Goal: Information Seeking & Learning: Learn about a topic

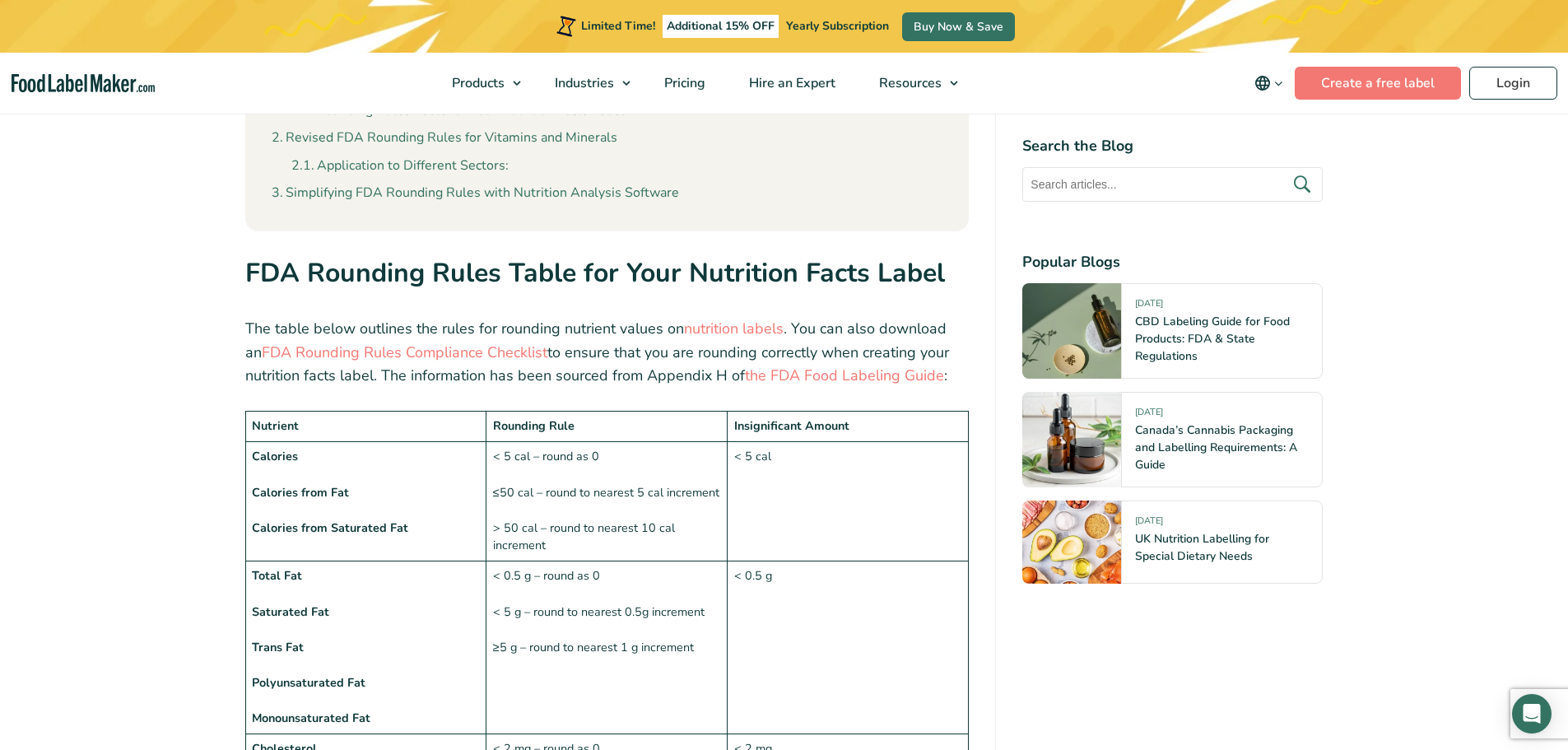
scroll to position [988, 0]
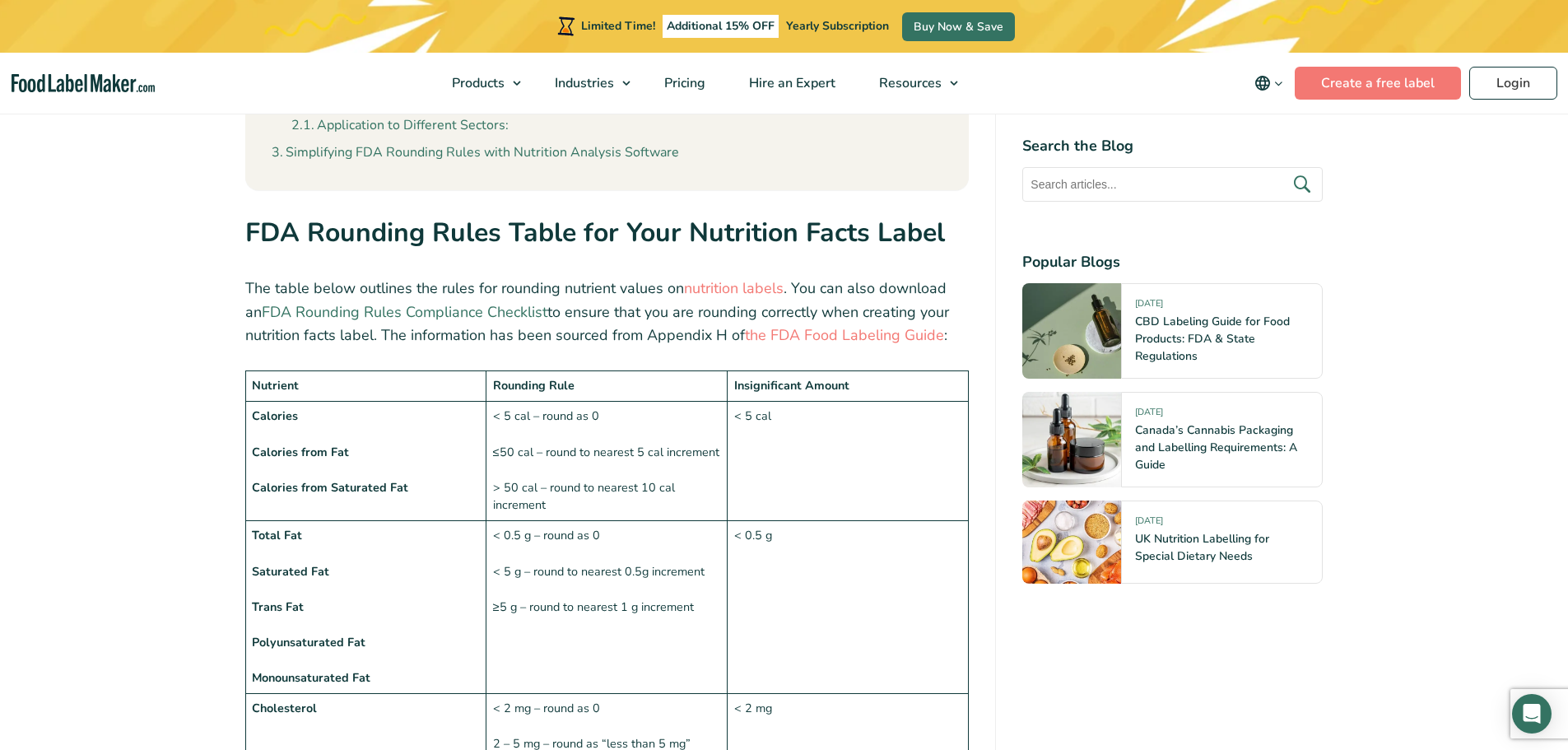
click at [359, 314] on link "FDA Rounding Rules Compliance Checklist" at bounding box center [404, 312] width 286 height 19
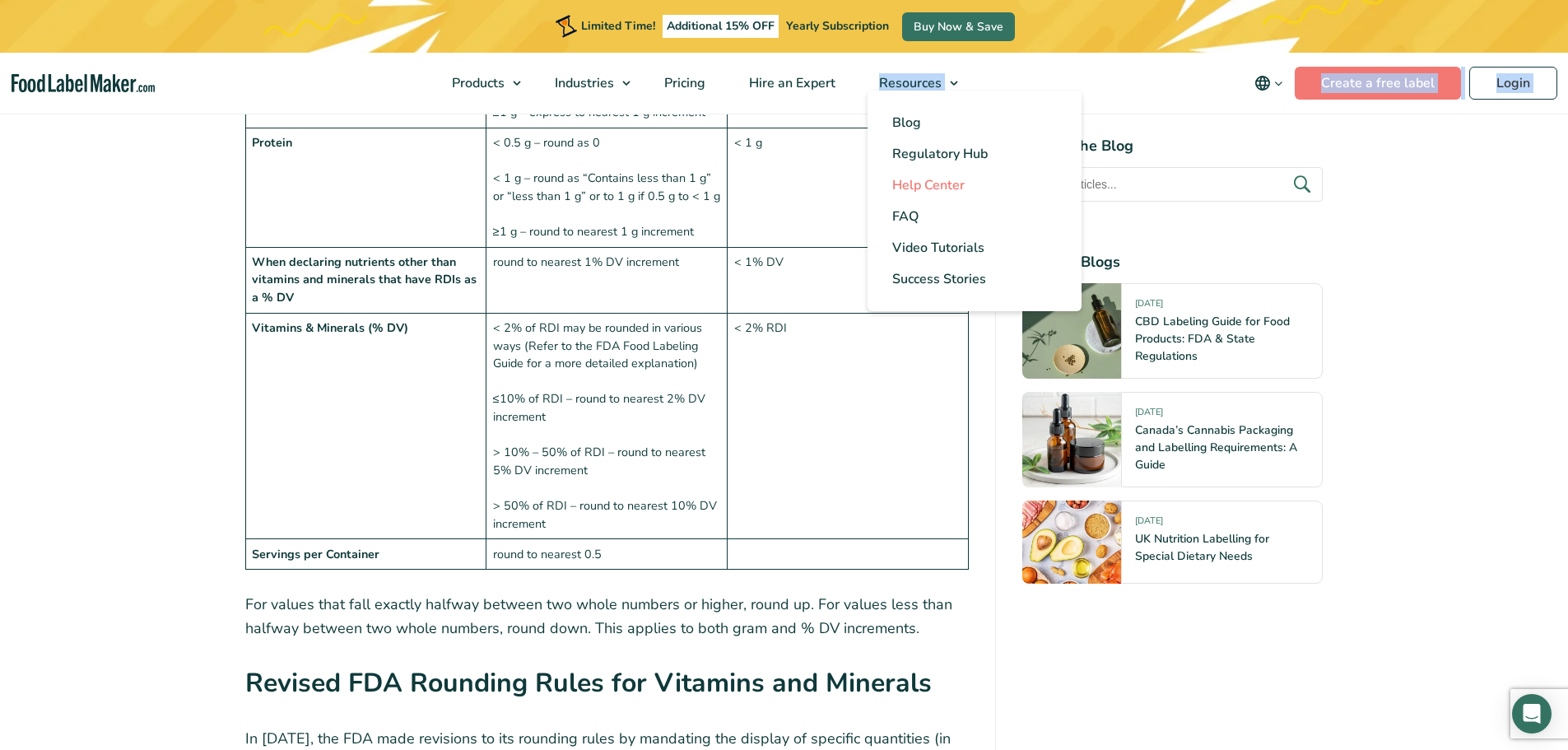
scroll to position [1999, 0]
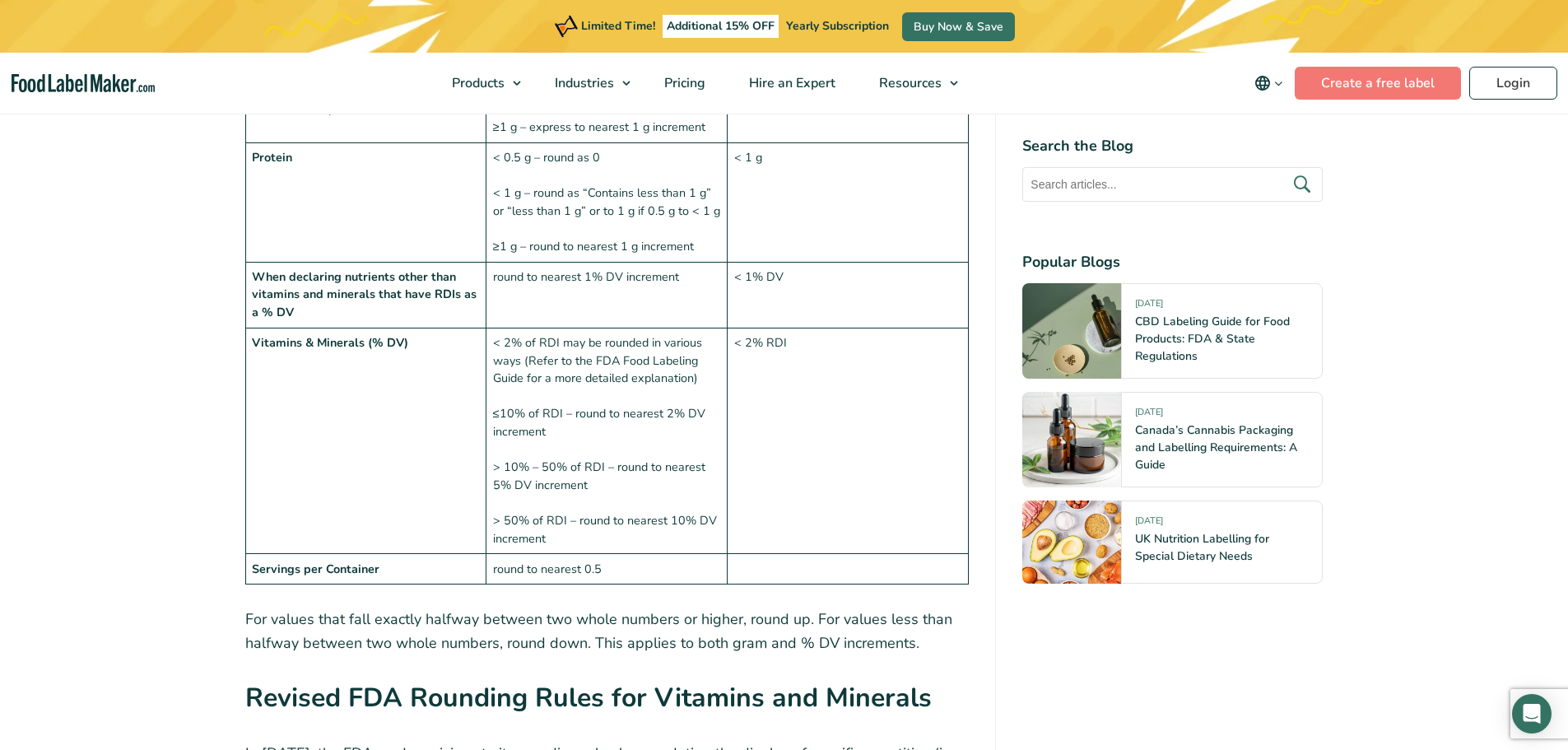
drag, startPoint x: 243, startPoint y: 146, endPoint x: 977, endPoint y: 581, distance: 853.2
drag, startPoint x: 65, startPoint y: 157, endPoint x: 113, endPoint y: 447, distance: 293.9
